Goal: Transaction & Acquisition: Purchase product/service

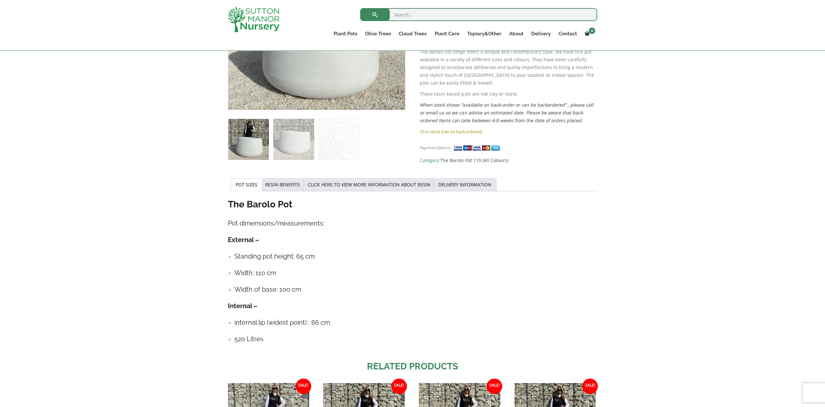
scroll to position [97, 0]
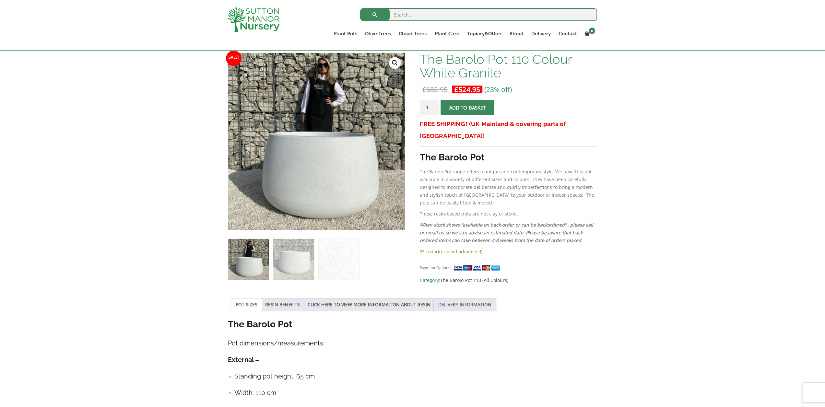
click at [458, 303] on link "DELIVERY INFORMATION" at bounding box center [464, 305] width 53 height 12
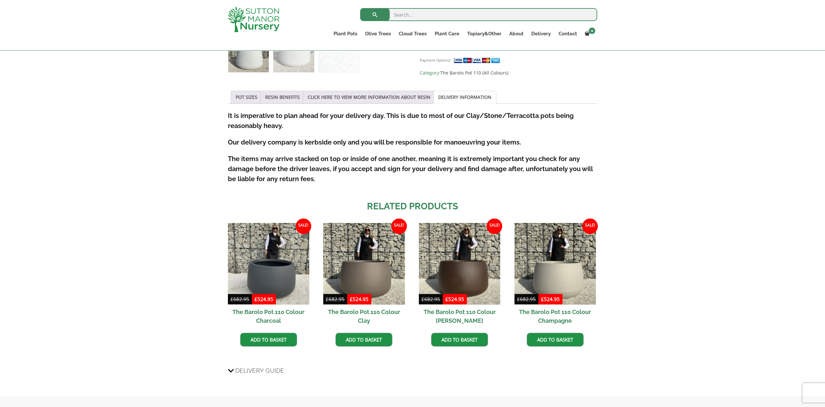
scroll to position [324, 0]
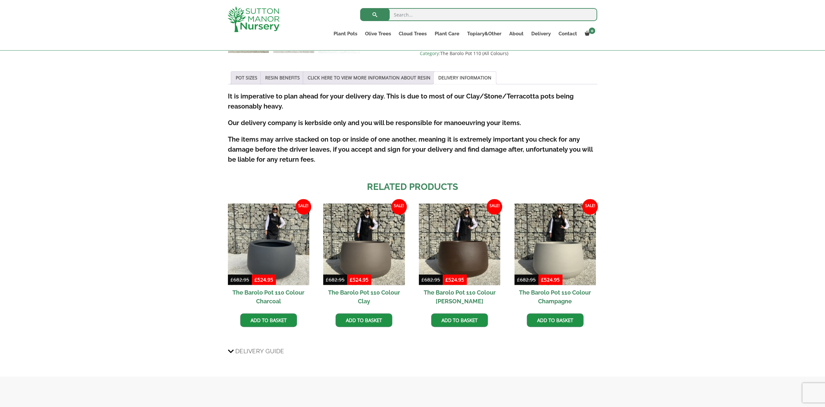
click at [247, 349] on span "Delivery Guide" at bounding box center [259, 351] width 49 height 12
click at [0, 0] on input "Delivery Guide" at bounding box center [0, 0] width 0 height 0
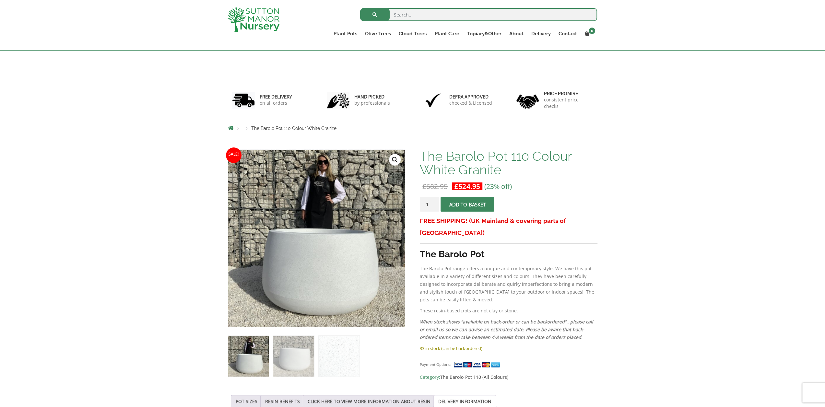
scroll to position [0, 0]
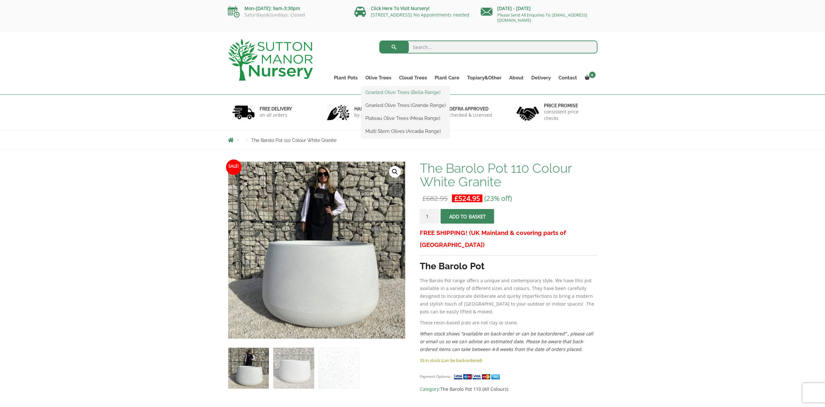
click at [380, 91] on link "Gnarled Olive Trees (Bella Range)" at bounding box center [405, 93] width 88 height 10
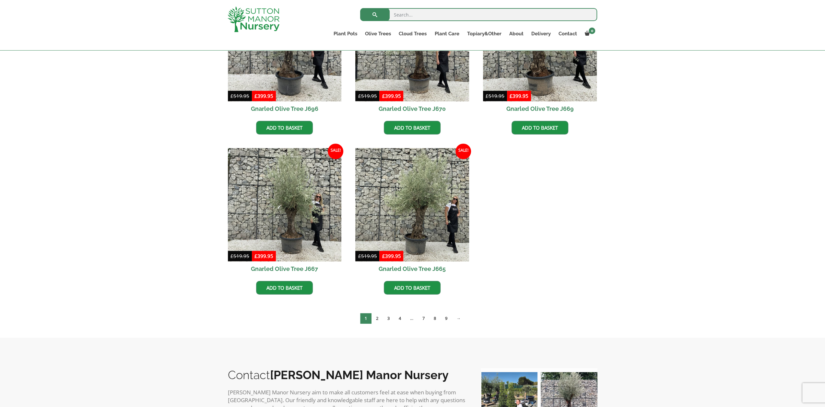
scroll to position [389, 0]
click at [456, 321] on link "→" at bounding box center [458, 318] width 13 height 11
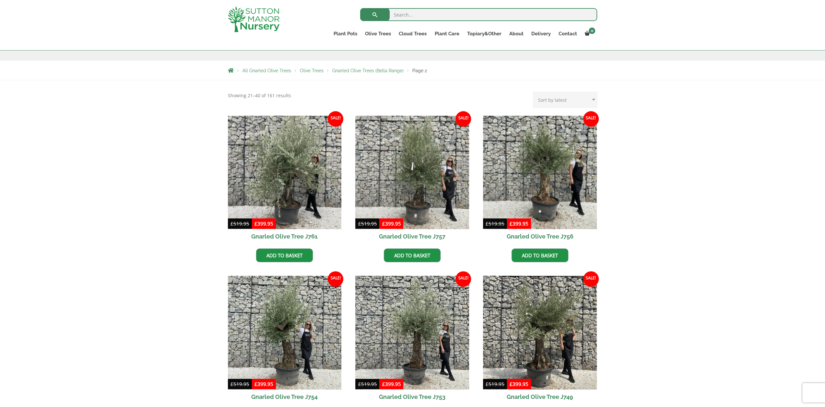
scroll to position [65, 0]
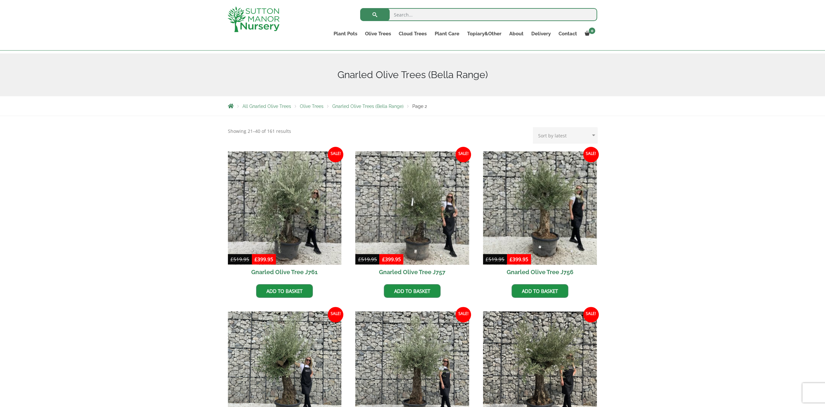
click at [561, 136] on select "Sort by popularity Sort by latest Sort by price: low to high Sort by price: hig…" at bounding box center [565, 135] width 64 height 16
select select "price"
click at [534, 127] on select "Sort by popularity Sort by latest Sort by price: low to high Sort by price: hig…" at bounding box center [565, 135] width 64 height 16
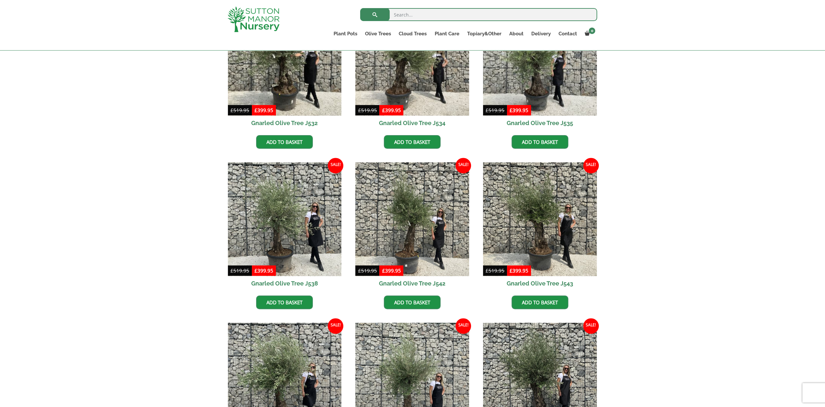
scroll to position [292, 0]
